Goal: Transaction & Acquisition: Purchase product/service

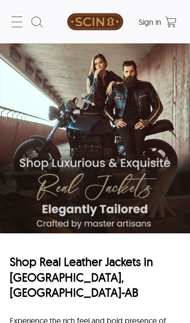
click at [18, 21] on icon at bounding box center [17, 22] width 16 height 16
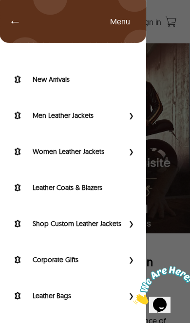
click at [102, 155] on label "Women Leather Jackets" at bounding box center [78, 151] width 91 height 10
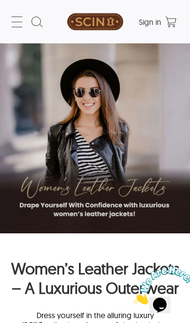
click at [21, 24] on icon at bounding box center [17, 22] width 16 height 16
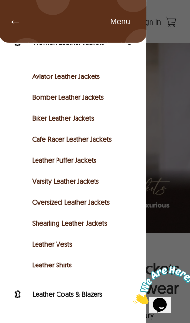
scroll to position [86, 0]
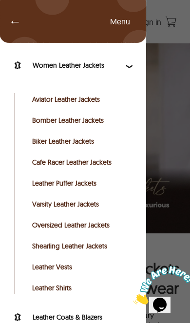
click at [99, 122] on link "Bomber Leather Jackets" at bounding box center [81, 120] width 98 height 10
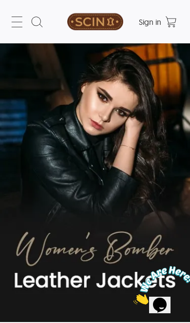
select select "********"
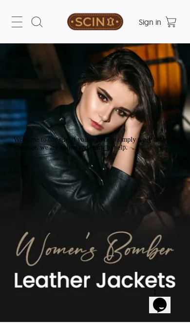
click at [19, 29] on icon at bounding box center [17, 22] width 16 height 16
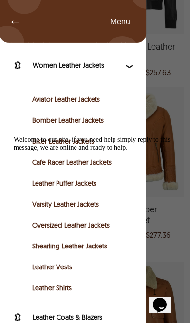
scroll to position [634, 0]
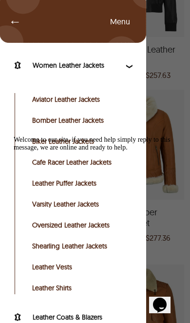
click at [14, 21] on span "←" at bounding box center [10, 22] width 22 height 10
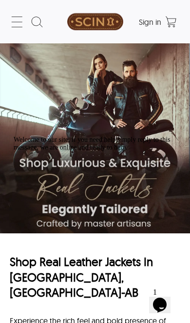
click at [18, 26] on icon at bounding box center [17, 22] width 16 height 16
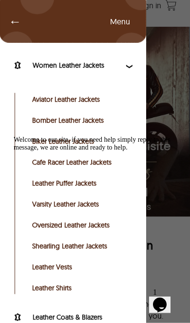
scroll to position [17, 0]
click at [129, 64] on span "Primary Side Menu" at bounding box center [130, 65] width 13 height 10
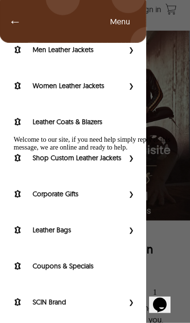
scroll to position [0, 0]
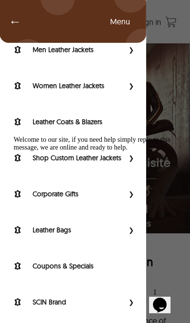
click at [17, 23] on span "←" at bounding box center [10, 22] width 22 height 10
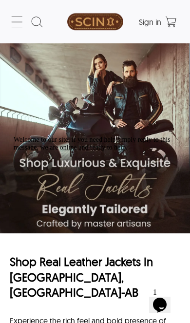
click at [18, 19] on icon at bounding box center [17, 22] width 16 height 16
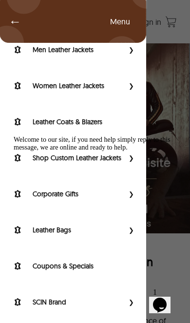
click at [132, 50] on span "Primary Side Menu" at bounding box center [130, 50] width 13 height 10
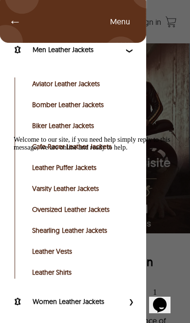
click at [134, 54] on span "Primary Side Menu" at bounding box center [130, 50] width 13 height 10
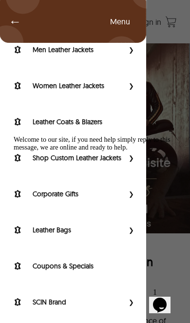
click at [133, 89] on span "Primary Side Menu" at bounding box center [130, 86] width 13 height 10
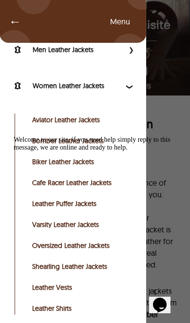
scroll to position [137, 0]
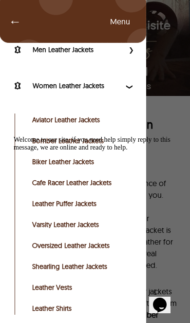
click at [59, 82] on label "Women Leather Jackets" at bounding box center [78, 86] width 91 height 10
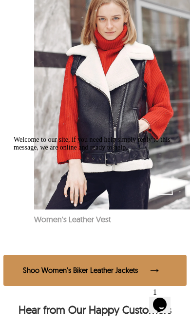
scroll to position [0, 667]
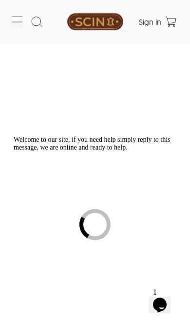
select select "********"
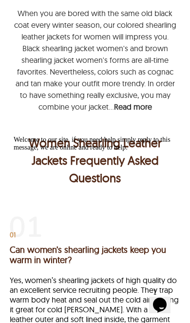
scroll to position [1433, 0]
